Goal: Book appointment/travel/reservation

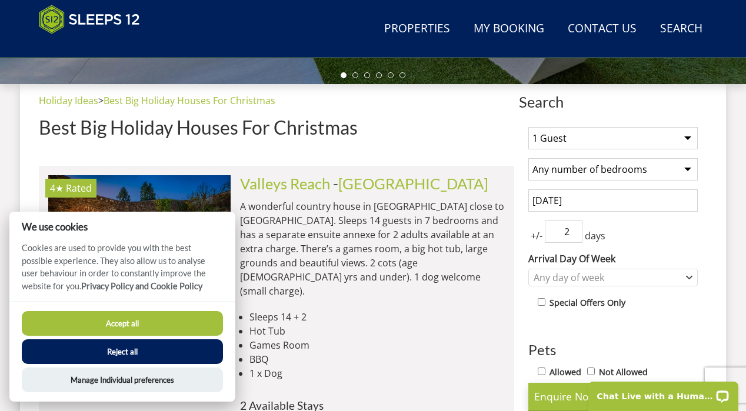
click at [136, 322] on button "Accept all" at bounding box center [122, 323] width 201 height 25
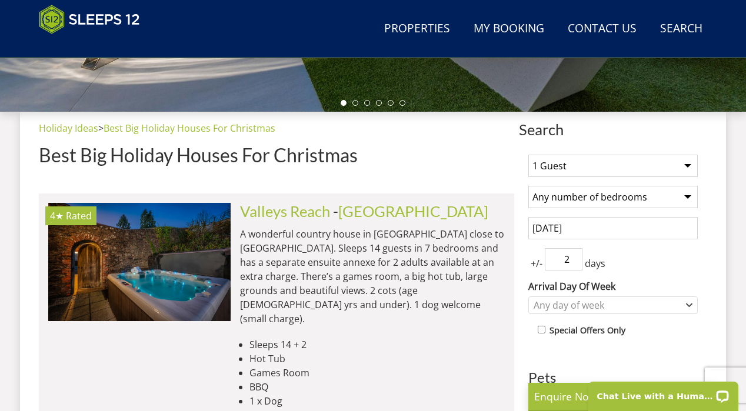
scroll to position [403, 0]
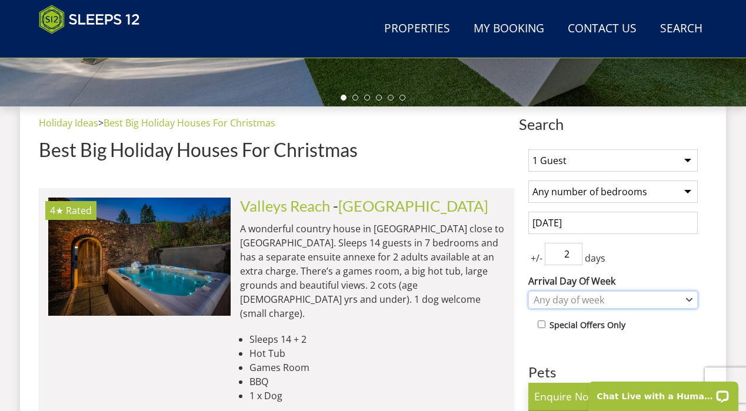
click at [612, 299] on div "Any day of week" at bounding box center [606, 299] width 152 height 13
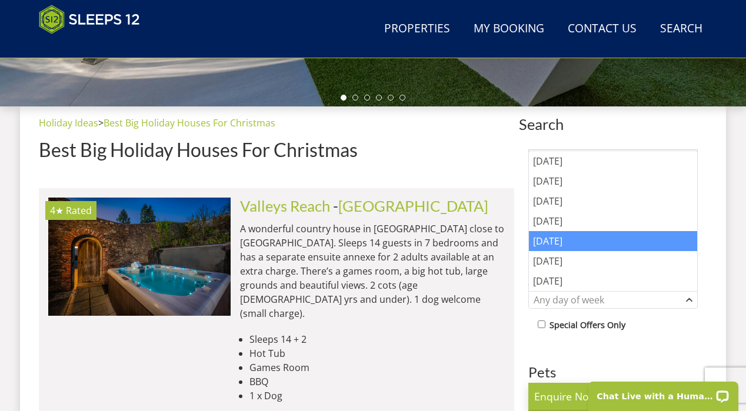
click at [555, 241] on div "[DATE]" at bounding box center [613, 241] width 168 height 20
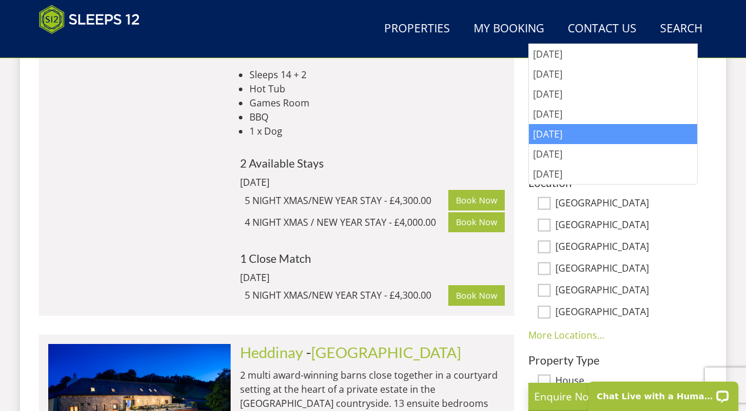
scroll to position [670, 0]
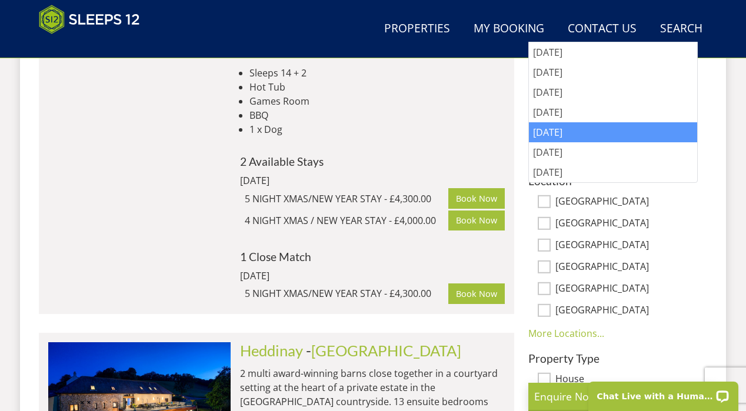
click at [546, 223] on input "[GEOGRAPHIC_DATA]" at bounding box center [544, 223] width 13 height 13
checkbox input "true"
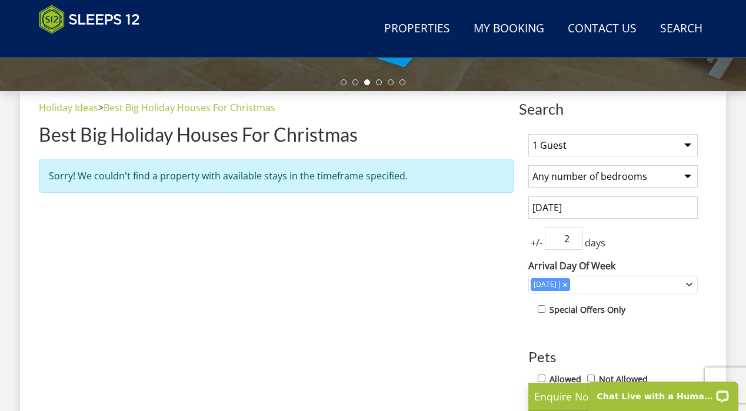
scroll to position [418, 0]
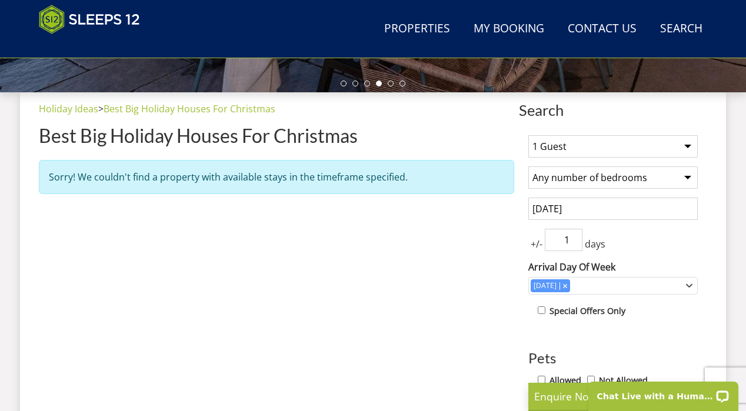
click at [575, 244] on input "1" at bounding box center [564, 240] width 38 height 22
click at [575, 238] on input "2" at bounding box center [564, 240] width 38 height 22
type input "3"
click at [575, 238] on input "3" at bounding box center [564, 240] width 38 height 22
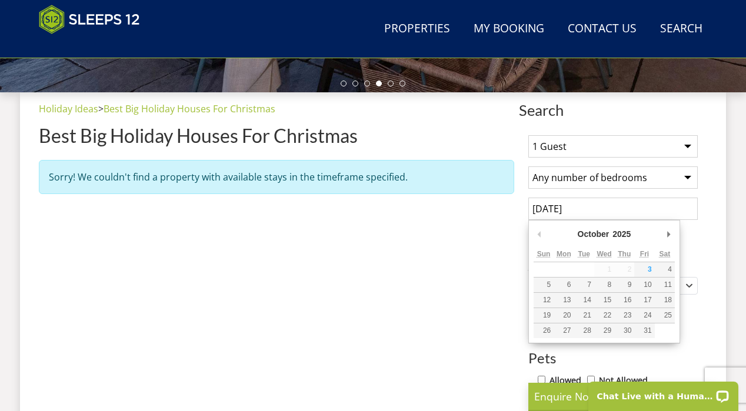
click at [653, 216] on input "[DATE]" at bounding box center [612, 209] width 169 height 22
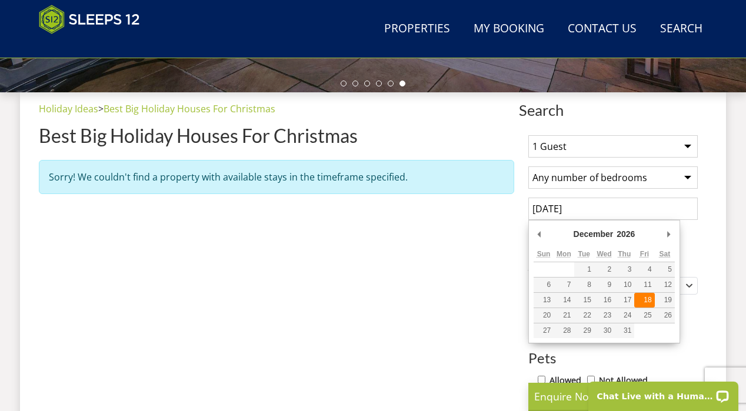
type input "[DATE]"
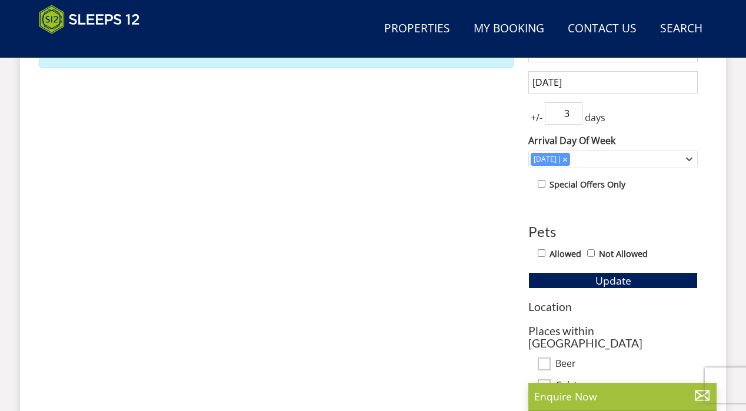
scroll to position [543, 0]
